Goal: Task Accomplishment & Management: Complete application form

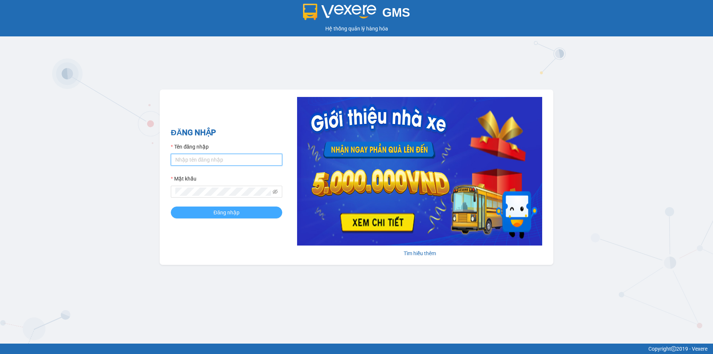
type input "dothilehang.vtp"
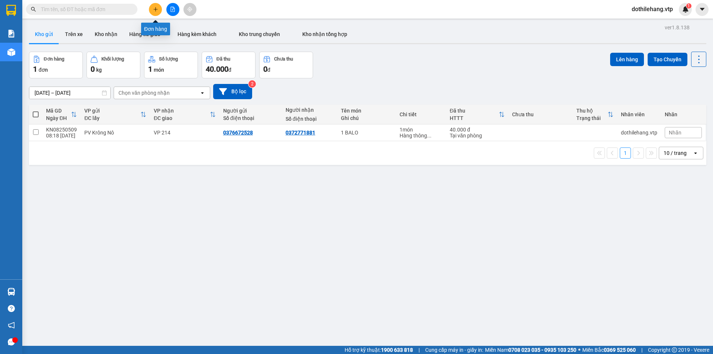
click at [153, 15] on button at bounding box center [155, 9] width 13 height 13
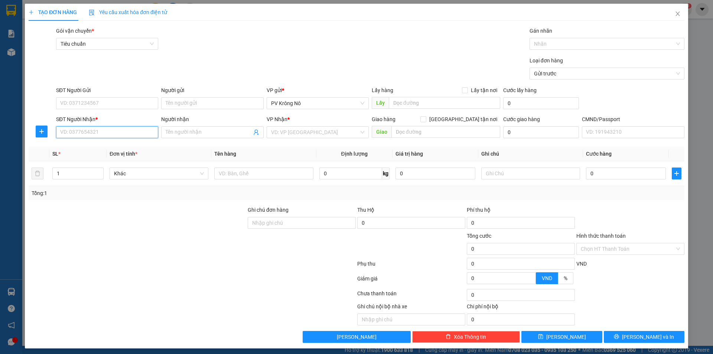
click at [124, 130] on input "SĐT Người Nhận *" at bounding box center [107, 132] width 102 height 12
click at [117, 107] on input "SĐT Người Gửi" at bounding box center [107, 103] width 102 height 12
click at [111, 100] on input "SĐT Người Gửi" at bounding box center [107, 103] width 102 height 12
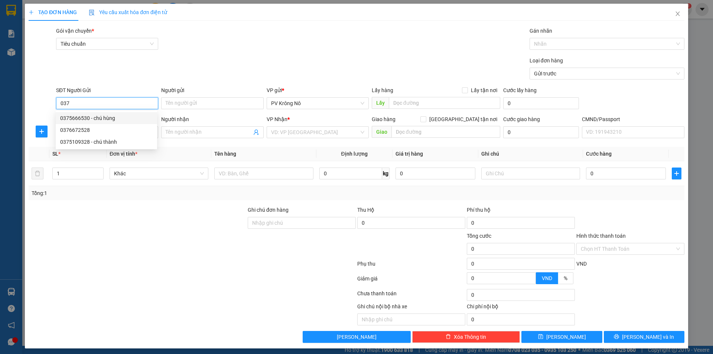
click at [86, 106] on input "037" at bounding box center [107, 103] width 102 height 12
click at [85, 102] on input "037" at bounding box center [107, 103] width 102 height 12
type input "0375481439"
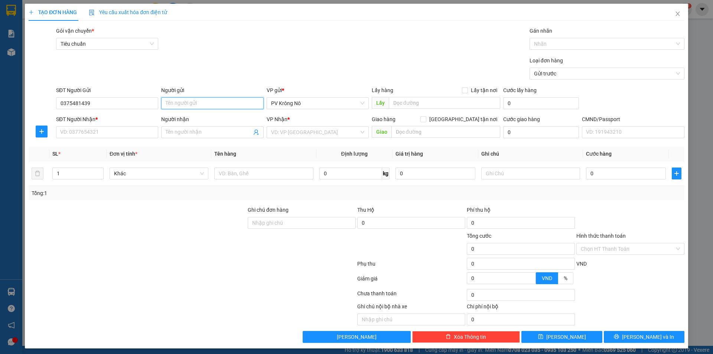
click at [181, 102] on input "Người gửi" at bounding box center [212, 103] width 102 height 12
click at [396, 104] on input "text" at bounding box center [444, 103] width 111 height 12
drag, startPoint x: 99, startPoint y: 102, endPoint x: 40, endPoint y: 104, distance: 59.0
click at [40, 104] on div "SĐT Người Gửi 0375481439 0375481439 Người gửi Tên người gửi VP gửi * PV Krông N…" at bounding box center [356, 99] width 657 height 26
click at [448, 105] on input "N3 GIANG CÁCH(" at bounding box center [444, 103] width 111 height 12
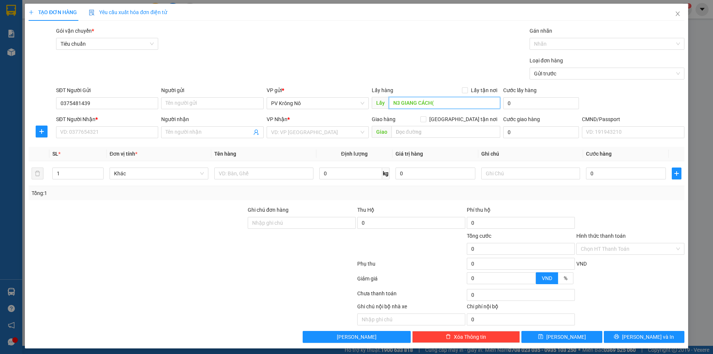
click at [440, 103] on input "N3 GIANG CÁCH(" at bounding box center [444, 103] width 111 height 12
paste input "0375481439"
type input "N3 GIANG CÁCH(0375481439)"
click at [271, 168] on input "text" at bounding box center [263, 173] width 99 height 12
type input "1TG SR"
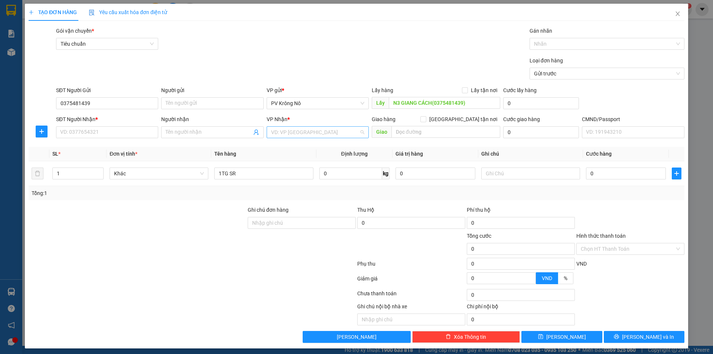
click at [331, 132] on input "search" at bounding box center [315, 132] width 88 height 11
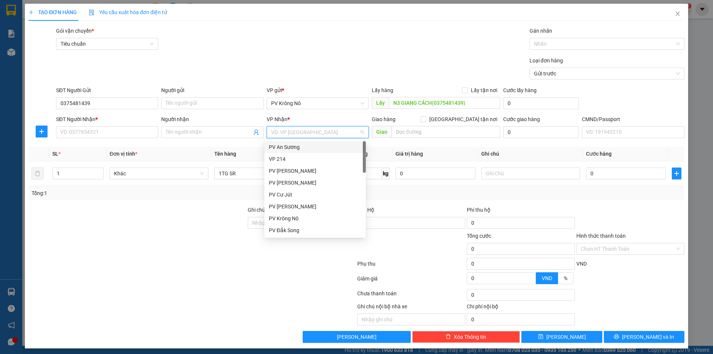
type input "4"
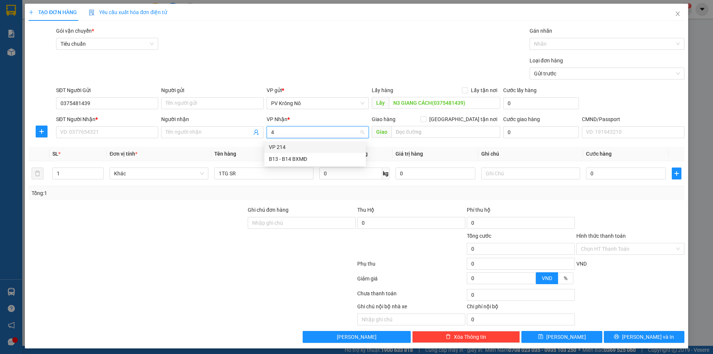
click at [326, 147] on div "VP 214" at bounding box center [315, 147] width 92 height 8
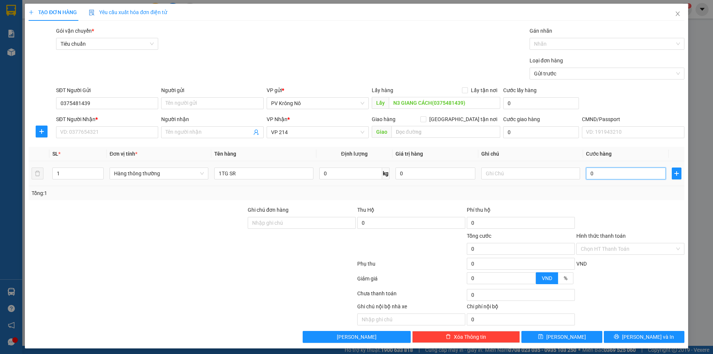
click at [611, 172] on input "0" at bounding box center [626, 173] width 80 height 12
type input "006"
type input "6"
type input "0.060"
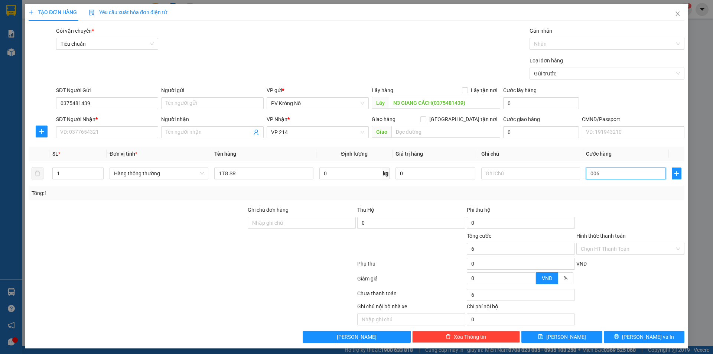
type input "60"
type input "00.600"
type input "600"
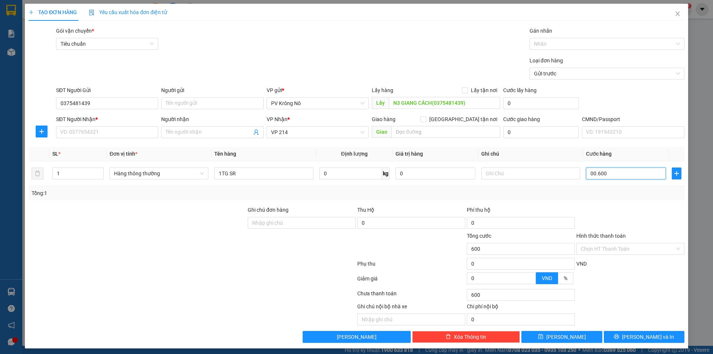
type input "0.006.000"
type input "6.000"
type input "000.060.000"
type input "60.000"
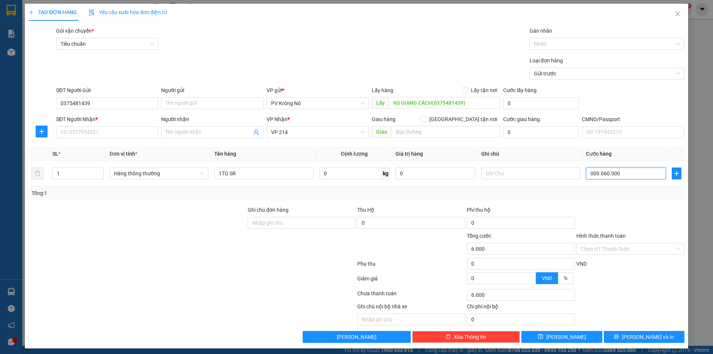
type input "60.000"
click at [674, 13] on icon "close" at bounding box center [677, 14] width 6 height 6
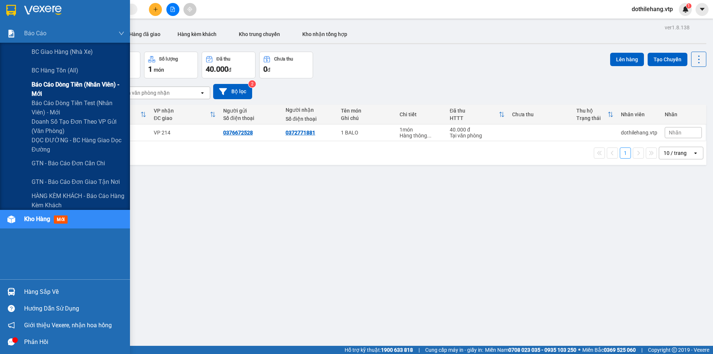
click at [50, 89] on span "Báo cáo dòng tiền (nhân viên) - mới" at bounding box center [78, 89] width 93 height 19
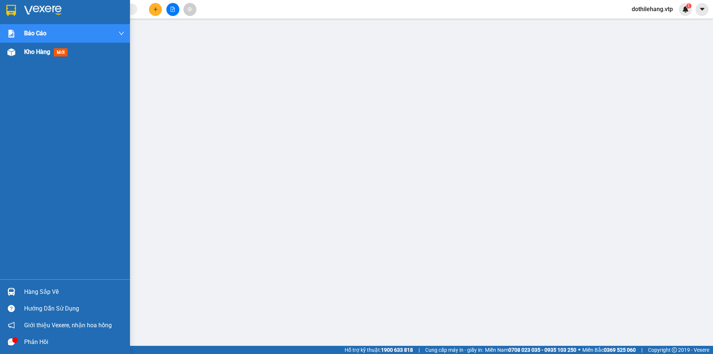
click at [14, 50] on img at bounding box center [11, 52] width 8 height 8
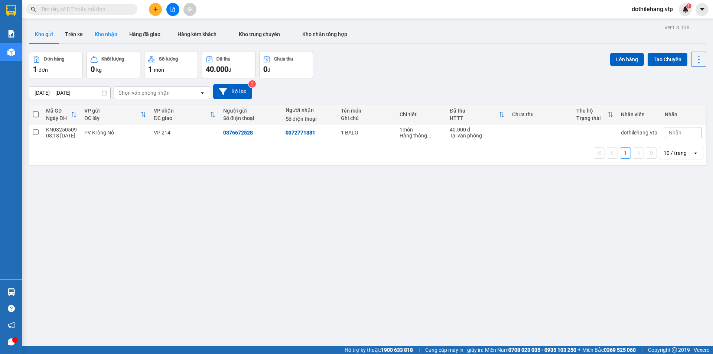
click at [104, 36] on button "Kho nhận" at bounding box center [106, 34] width 35 height 18
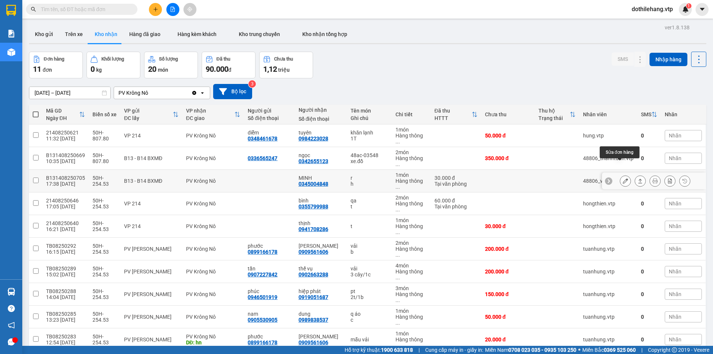
click at [635, 174] on button at bounding box center [640, 180] width 10 height 13
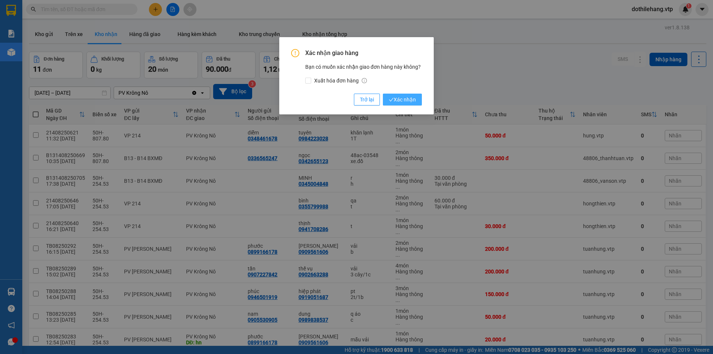
click at [394, 96] on span "Xác nhận" at bounding box center [402, 99] width 27 height 8
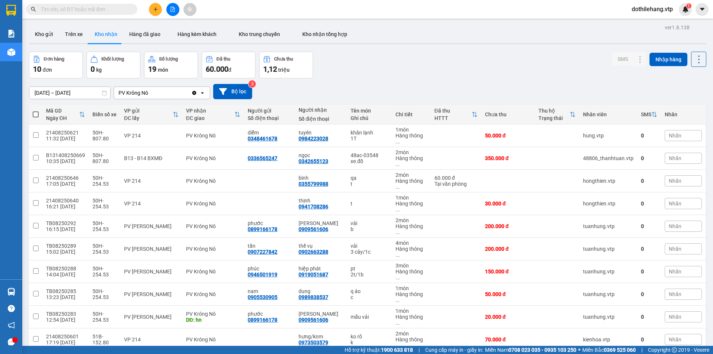
click at [655, 9] on span "dothilehang.vtp" at bounding box center [651, 8] width 53 height 9
click at [642, 25] on span "Đăng xuất" at bounding box center [655, 23] width 38 height 8
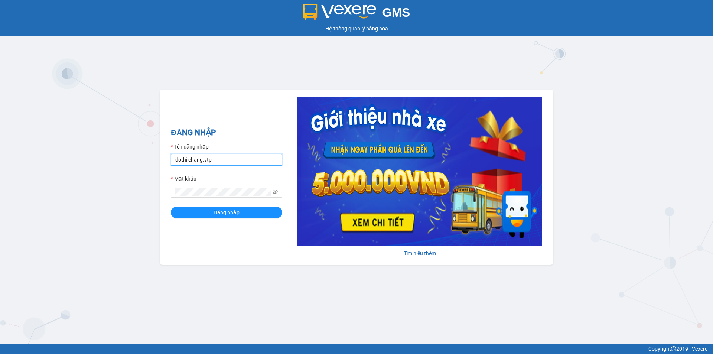
click at [228, 163] on input "dothilehang.vtp" at bounding box center [226, 160] width 111 height 12
type input "vuthinhan.vtp"
click at [214, 215] on span "Đăng nhập" at bounding box center [226, 212] width 26 height 8
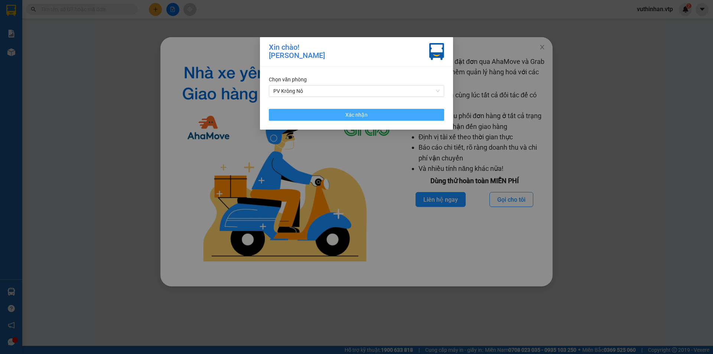
click at [314, 116] on button "Xác nhận" at bounding box center [356, 115] width 175 height 12
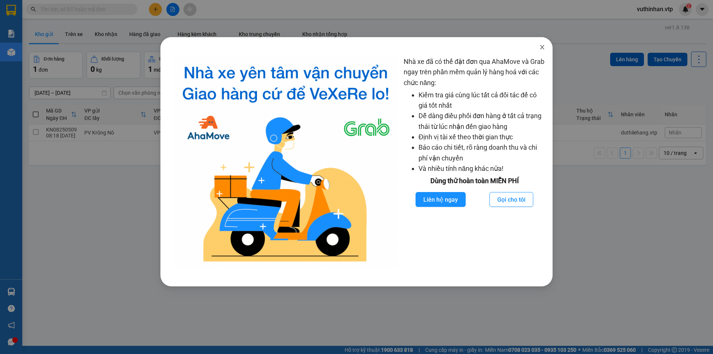
click at [545, 48] on span "Close" at bounding box center [541, 47] width 21 height 21
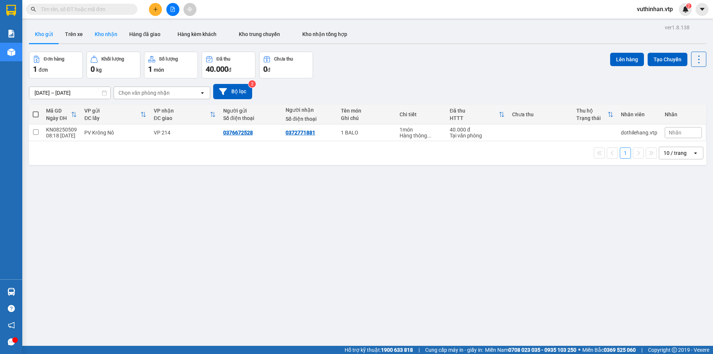
click at [109, 32] on button "Kho nhận" at bounding box center [106, 34] width 35 height 18
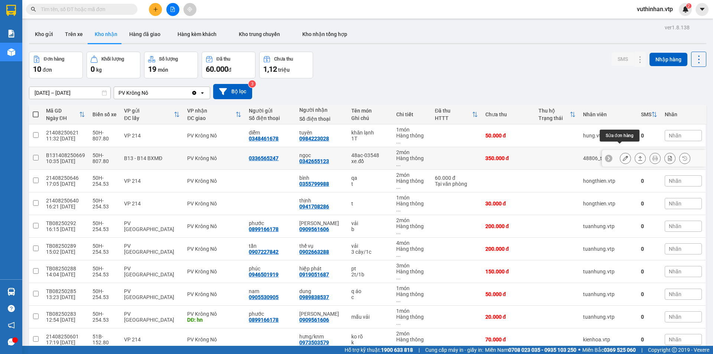
click at [620, 152] on button at bounding box center [625, 158] width 10 height 13
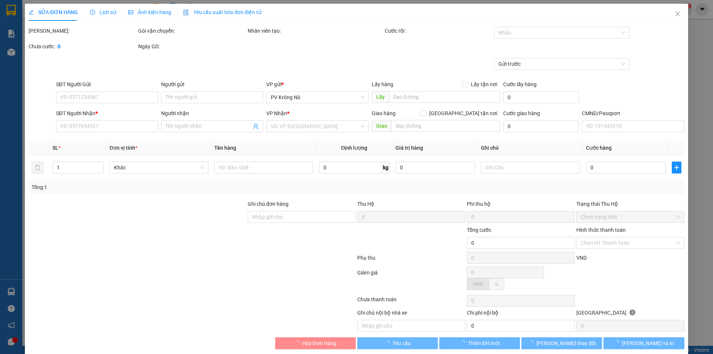
type input "0336565247"
type input "0342655123"
type input "ngọc"
type input "350.000"
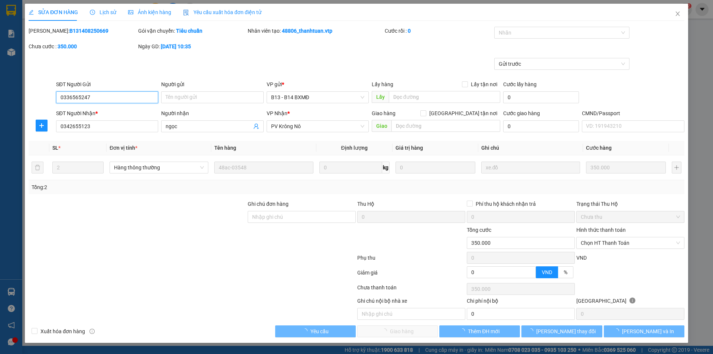
type input "17.500"
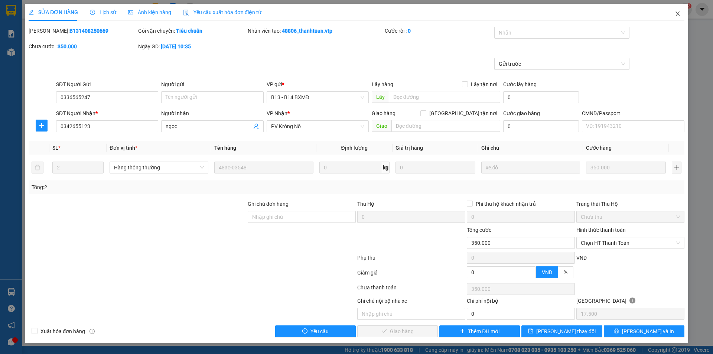
click at [677, 16] on icon "close" at bounding box center [677, 14] width 6 height 6
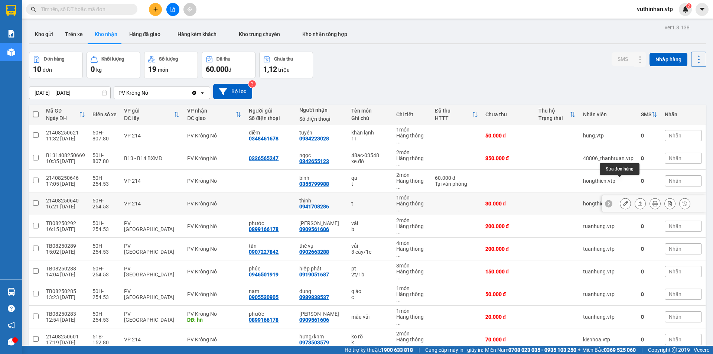
click at [619, 198] on div at bounding box center [624, 203] width 11 height 11
click at [622, 201] on icon at bounding box center [624, 203] width 5 height 5
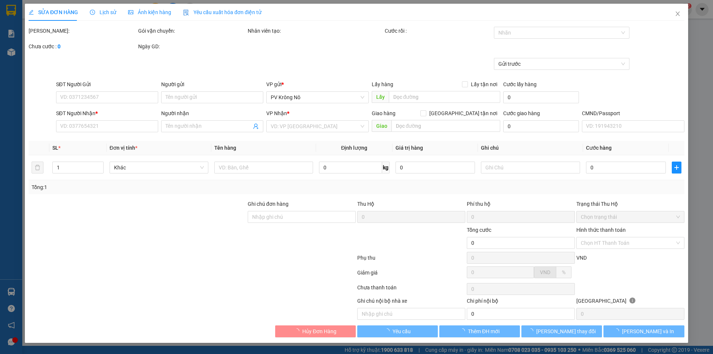
type input "0941708286"
type input "thịnh"
type input "30.000"
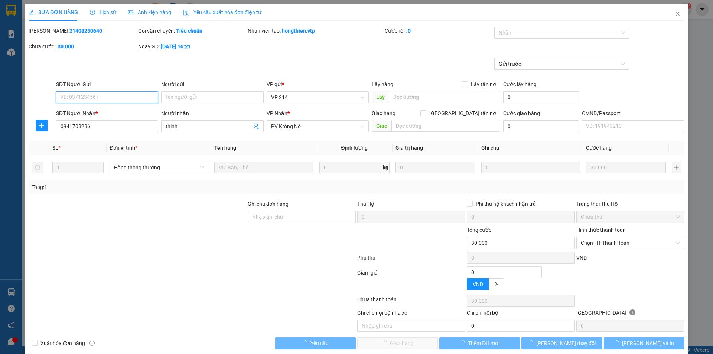
type input "1.500"
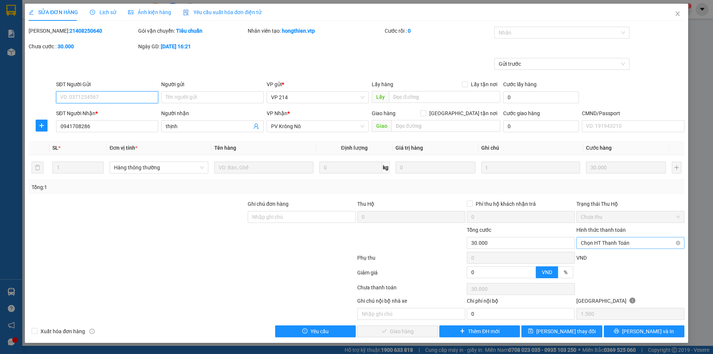
click at [618, 240] on span "Chọn HT Thanh Toán" at bounding box center [629, 242] width 99 height 11
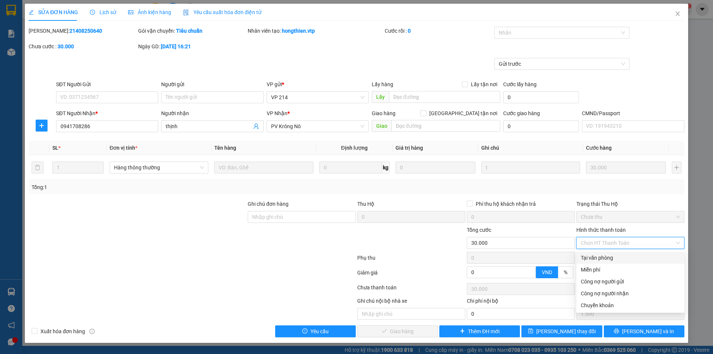
click at [598, 257] on div "Tại văn phòng" at bounding box center [629, 257] width 99 height 8
type input "0"
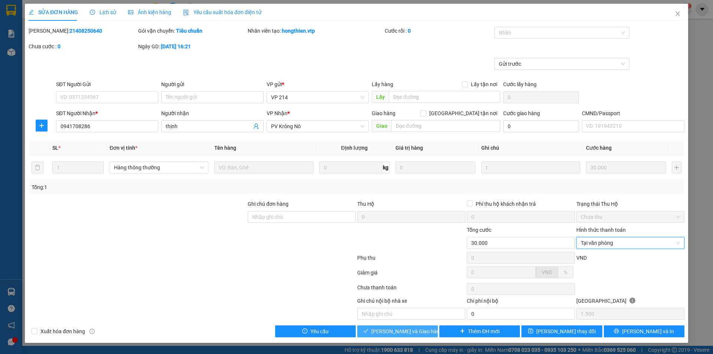
click at [396, 331] on span "Lưu và Giao hàng" at bounding box center [406, 331] width 71 height 8
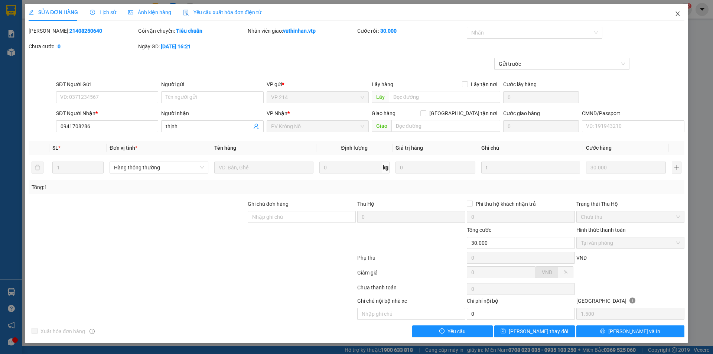
click at [678, 13] on icon "close" at bounding box center [677, 14] width 4 height 4
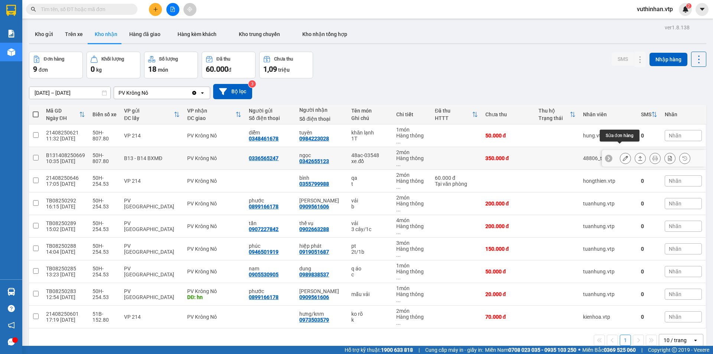
click at [622, 155] on icon at bounding box center [624, 157] width 5 height 5
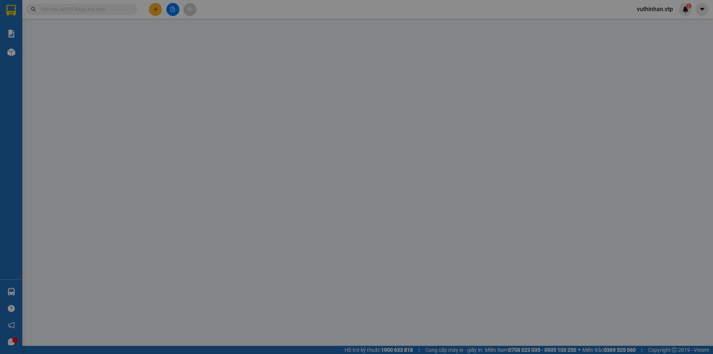
type input "0336565247"
type input "0342655123"
type input "ngọc"
type input "350.000"
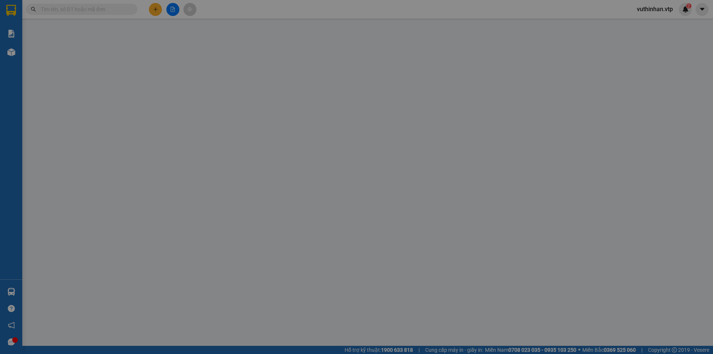
type input "17.500"
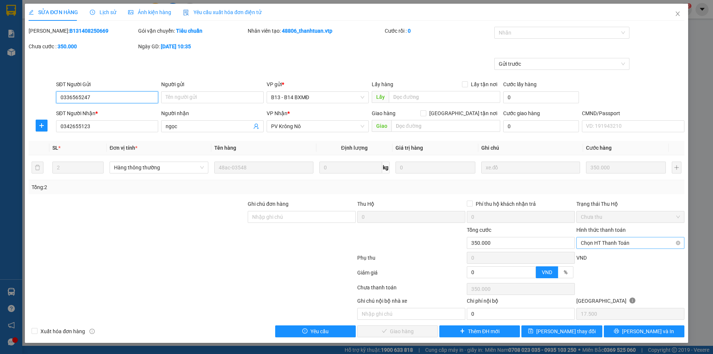
click at [597, 242] on span "Chọn HT Thanh Toán" at bounding box center [629, 242] width 99 height 11
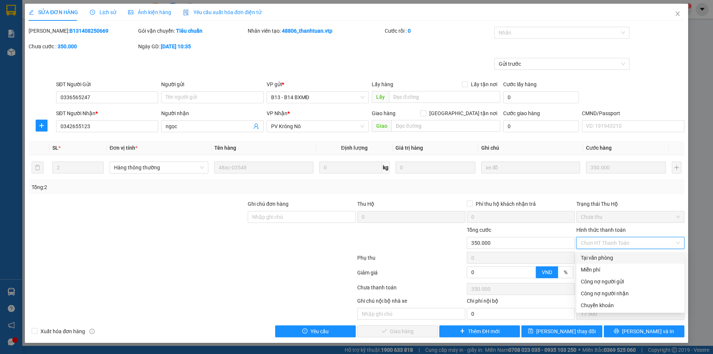
drag, startPoint x: 597, startPoint y: 256, endPoint x: 519, endPoint y: 259, distance: 78.0
click at [598, 256] on div "Tại văn phòng" at bounding box center [629, 257] width 99 height 8
type input "0"
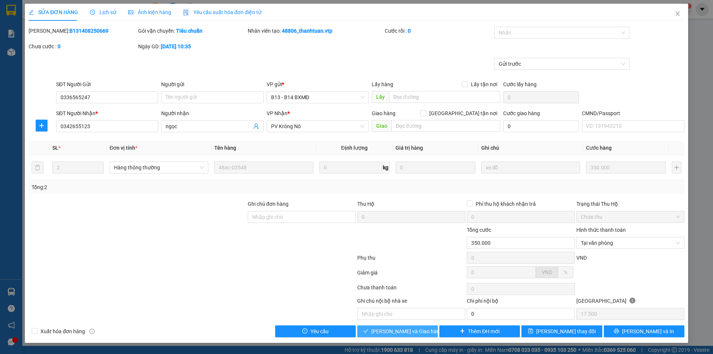
click at [423, 329] on button "Lưu và Giao hàng" at bounding box center [397, 331] width 81 height 12
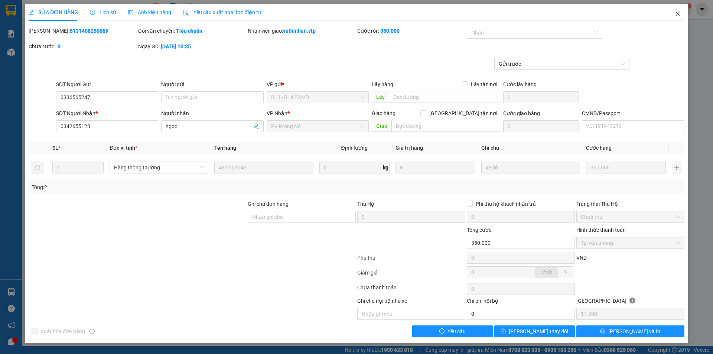
click at [676, 13] on icon "close" at bounding box center [677, 14] width 6 height 6
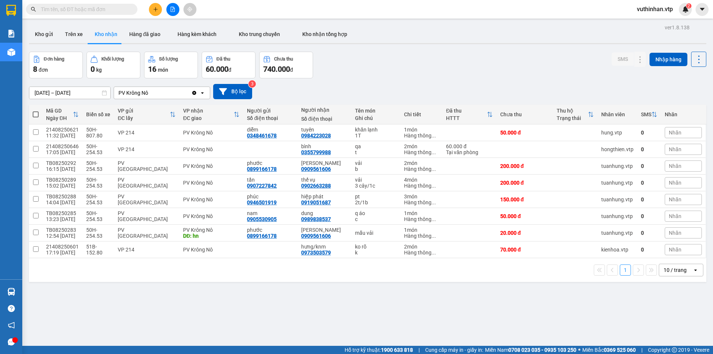
click at [672, 274] on div "10 / trang" at bounding box center [675, 270] width 33 height 12
click at [672, 249] on div "100 / trang" at bounding box center [675, 253] width 45 height 13
click at [622, 235] on icon at bounding box center [624, 232] width 5 height 5
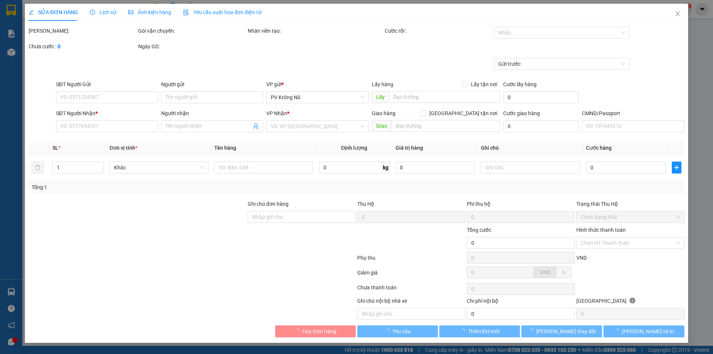
type input "0899166178"
type input "phước"
type input "0909561606"
type input "HOÀNG ANH"
type input "hn"
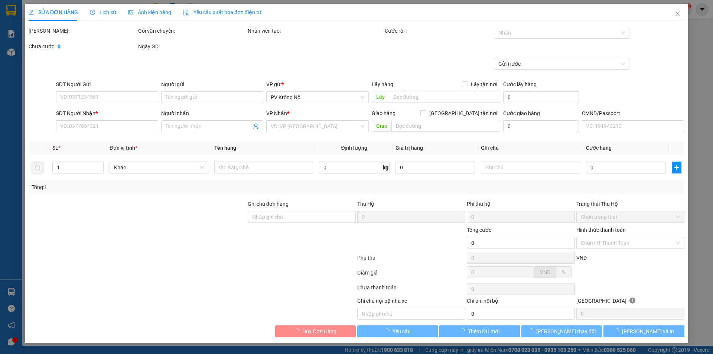
type input "TC GIAO"
type input "20.000"
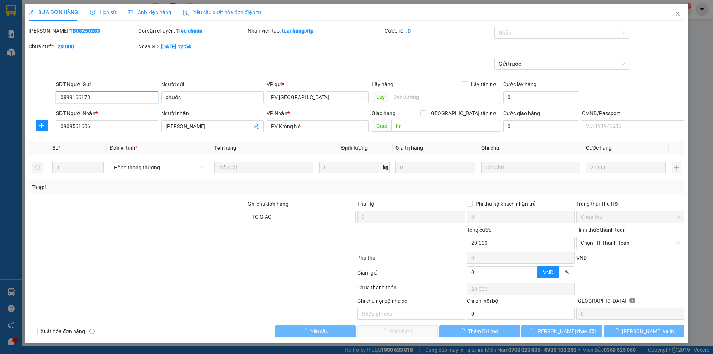
type input "1.000"
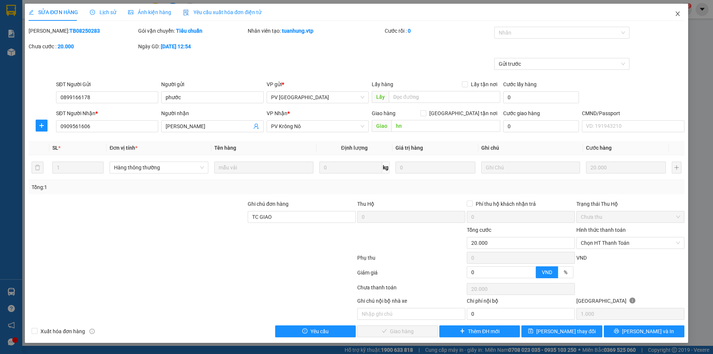
click at [674, 12] on icon "close" at bounding box center [677, 14] width 6 height 6
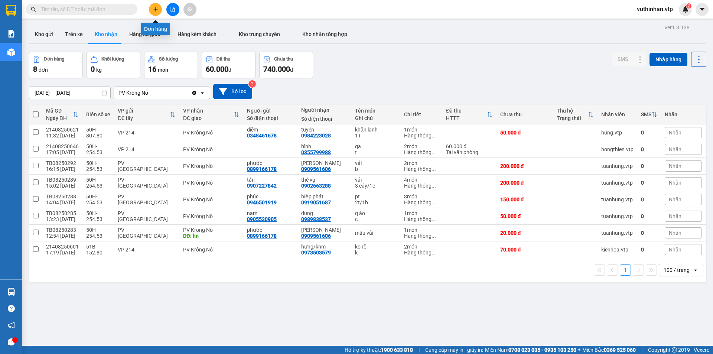
click at [160, 10] on button at bounding box center [155, 9] width 13 height 13
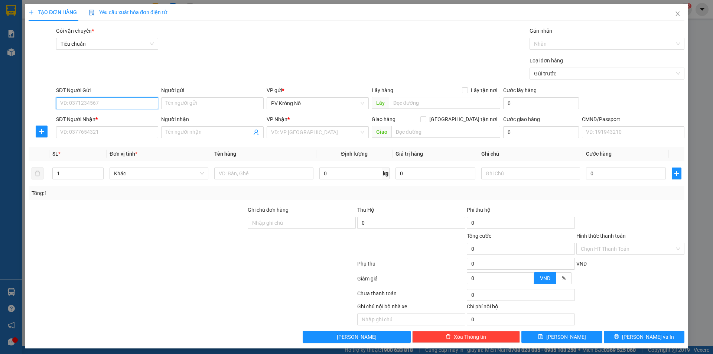
click at [112, 108] on input "SĐT Người Gửi" at bounding box center [107, 103] width 102 height 12
type input "0389468301"
type input "cô yến"
click at [97, 130] on input "SĐT Người Nhận *" at bounding box center [107, 132] width 102 height 12
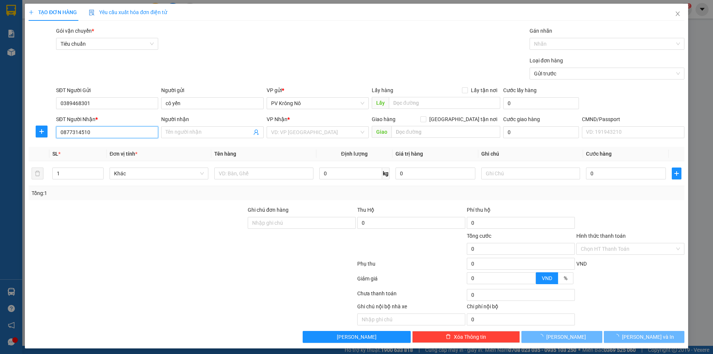
type input "0877314510"
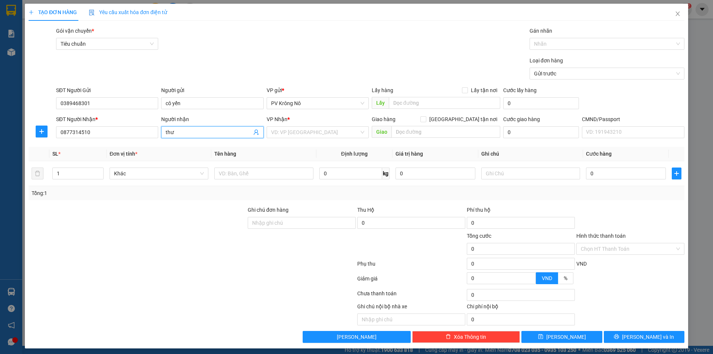
type input "thư"
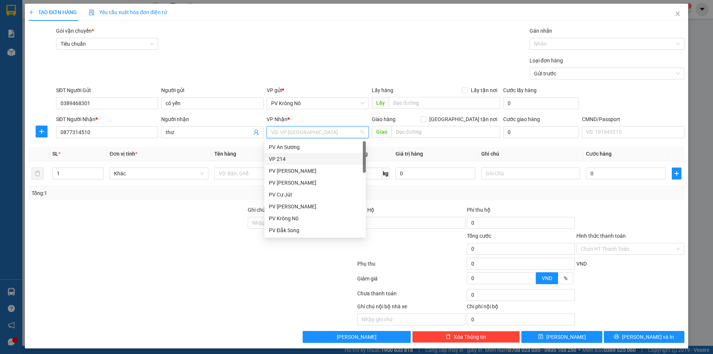
click at [311, 157] on div "VP 214" at bounding box center [315, 159] width 92 height 8
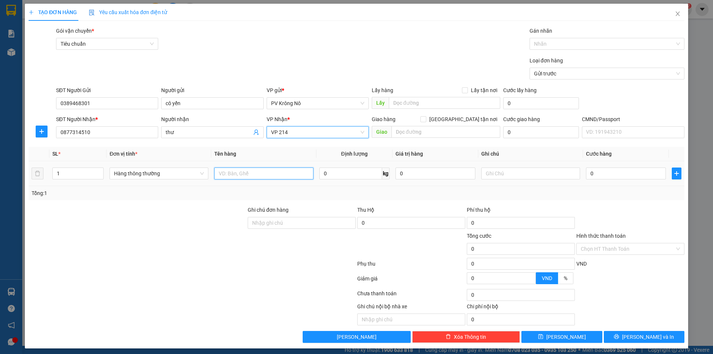
click at [251, 172] on input "text" at bounding box center [263, 173] width 99 height 12
type input "1tg sr"
click at [619, 173] on input "0" at bounding box center [626, 173] width 80 height 12
type input "004"
type input "4"
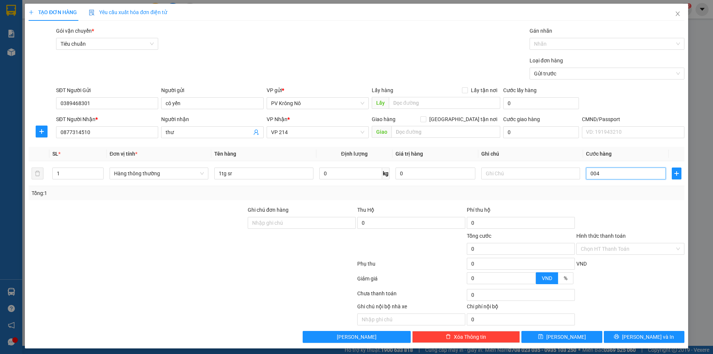
type input "4"
type input "0.040"
type input "40"
type input "00.400"
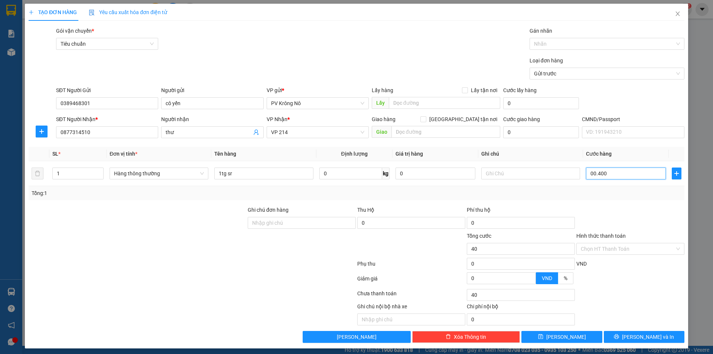
type input "400"
type input "0.004.000"
type input "4.000"
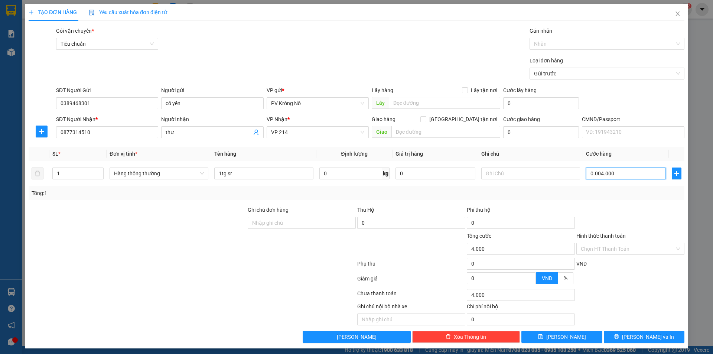
type input "000.040.000"
type input "40.000"
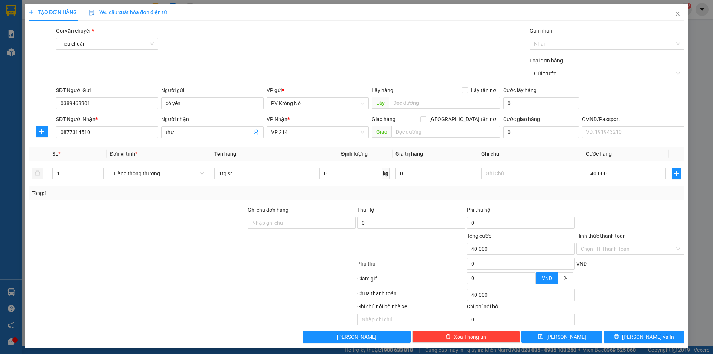
drag, startPoint x: 605, startPoint y: 247, endPoint x: 605, endPoint y: 255, distance: 8.2
click at [605, 247] on input "Hình thức thanh toán" at bounding box center [627, 248] width 94 height 11
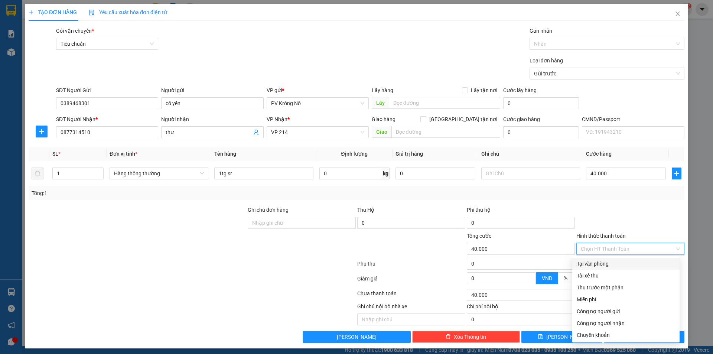
click at [596, 260] on div "Tại văn phòng" at bounding box center [625, 263] width 98 height 8
type input "0"
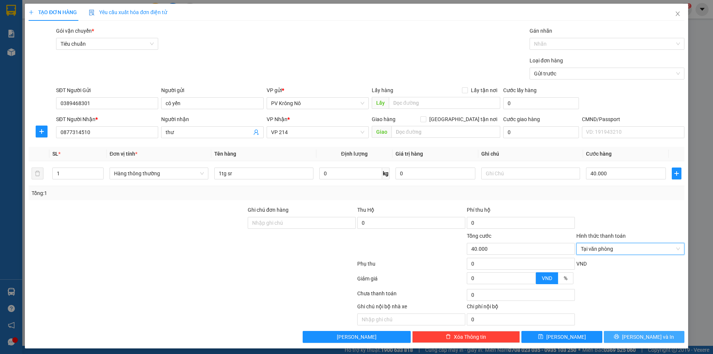
drag, startPoint x: 634, startPoint y: 338, endPoint x: 634, endPoint y: 333, distance: 5.9
click at [634, 339] on span "Lưu và In" at bounding box center [648, 337] width 52 height 8
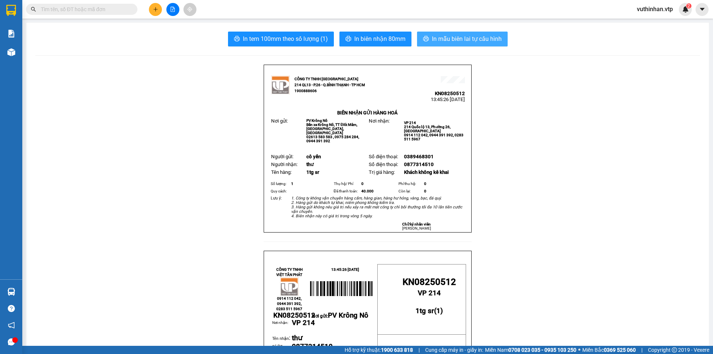
click at [448, 37] on span "In mẫu biên lai tự cấu hình" at bounding box center [467, 38] width 70 height 9
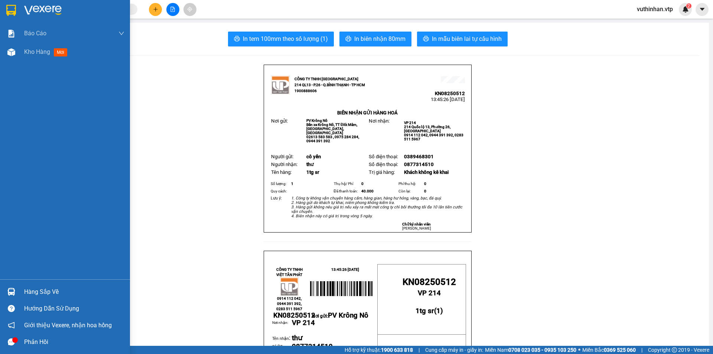
drag, startPoint x: 36, startPoint y: 51, endPoint x: 30, endPoint y: 4, distance: 46.8
click at [39, 50] on span "Kho hàng" at bounding box center [37, 51] width 26 height 7
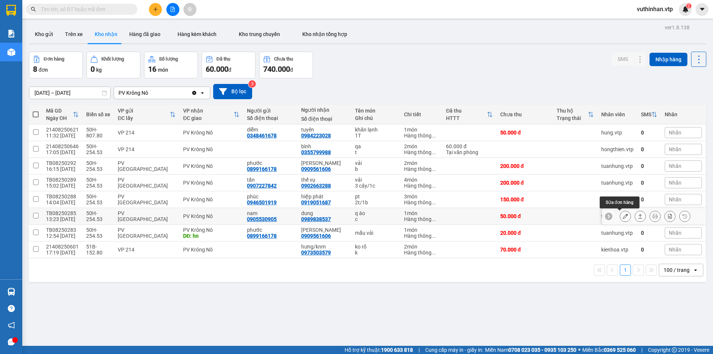
click at [622, 216] on button at bounding box center [625, 216] width 10 height 13
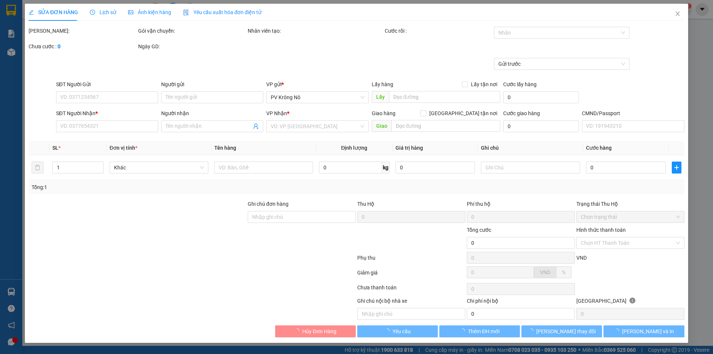
type input "0905530905"
type input "nam"
type input "0989838537"
type input "dung"
type input "50.000"
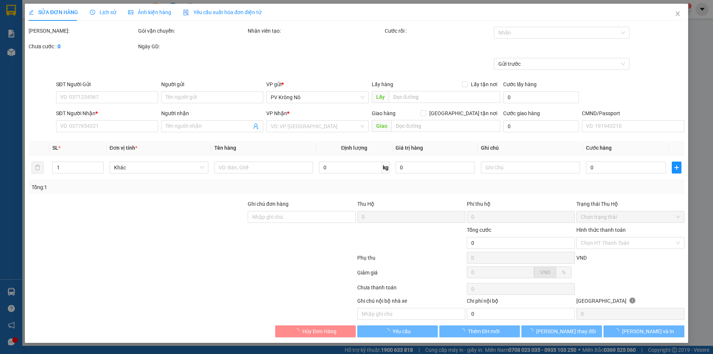
type input "50.000"
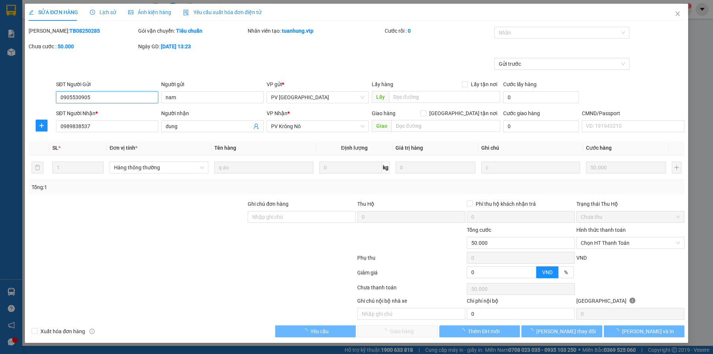
type input "2.500"
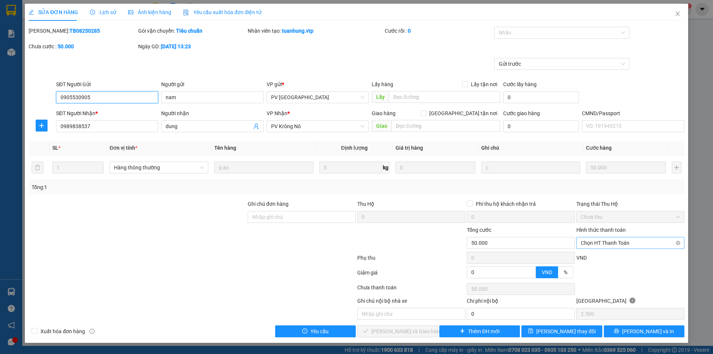
click at [627, 243] on span "Chọn HT Thanh Toán" at bounding box center [629, 242] width 99 height 11
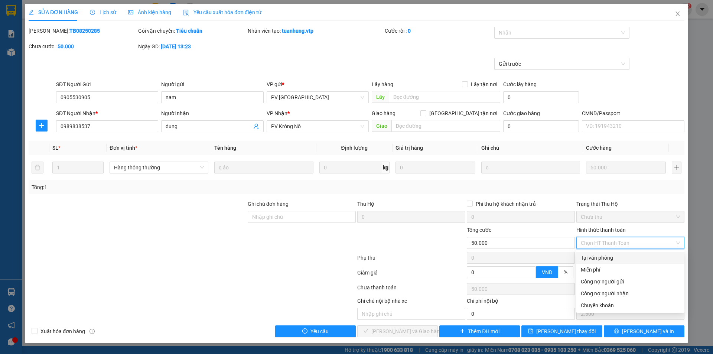
click at [601, 259] on div "Tại văn phòng" at bounding box center [629, 257] width 99 height 8
type input "0"
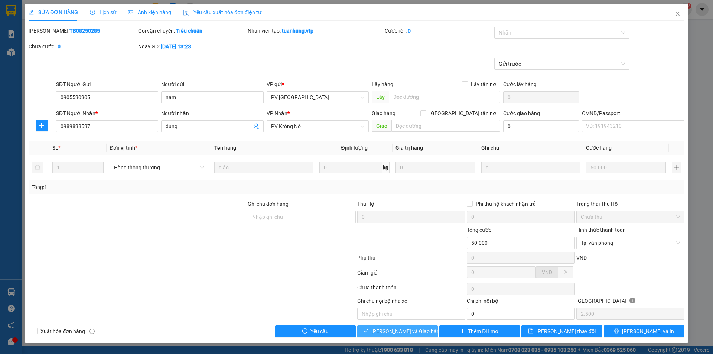
click at [415, 332] on span "Lưu và Giao hàng" at bounding box center [406, 331] width 71 height 8
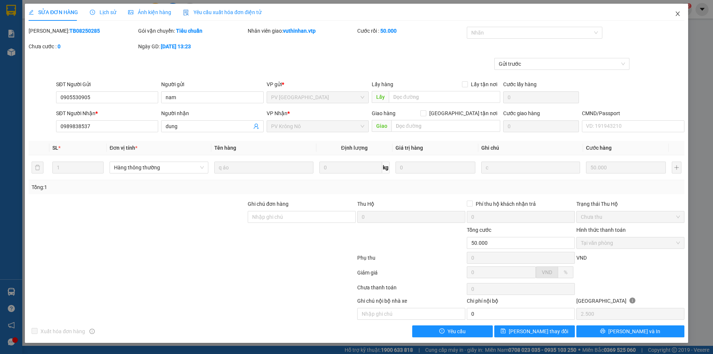
click at [671, 12] on span "Close" at bounding box center [677, 14] width 21 height 21
